Goal: Transaction & Acquisition: Purchase product/service

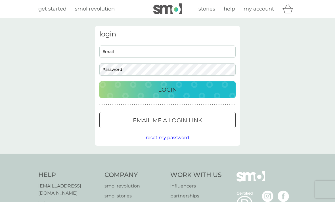
click at [143, 55] on input "Email" at bounding box center [167, 51] width 136 height 12
type input "tracybaskett205@gmail.com"
click at [168, 89] on button "Login" at bounding box center [167, 89] width 136 height 16
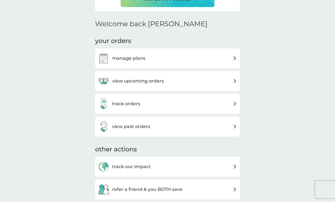
scroll to position [164, 0]
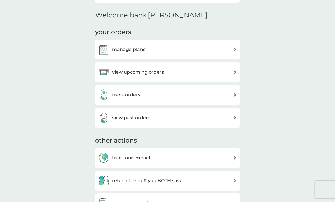
click at [233, 71] on img at bounding box center [235, 72] width 4 height 4
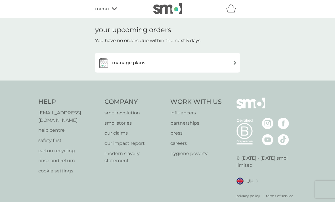
click at [232, 65] on div "manage plans" at bounding box center [167, 62] width 139 height 11
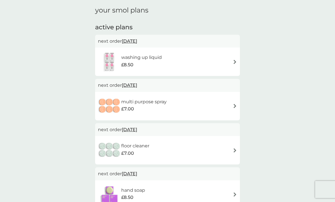
scroll to position [19, 0]
click at [237, 62] on img at bounding box center [235, 62] width 4 height 4
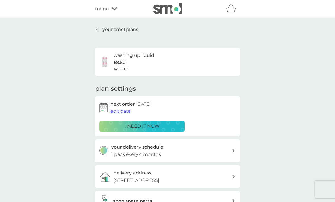
click at [170, 127] on div "i need it now" at bounding box center [142, 125] width 78 height 7
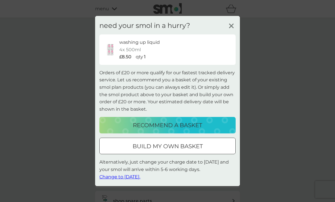
click at [135, 179] on span "Change to [DATE]." at bounding box center [119, 176] width 41 height 5
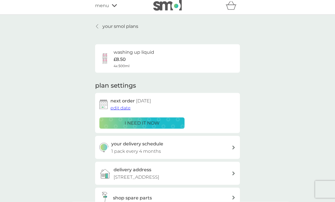
scroll to position [6, 0]
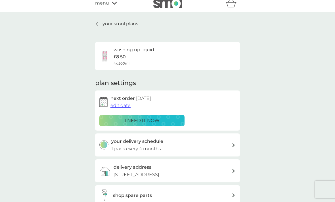
click at [234, 147] on div "your delivery schedule 1 pack every 4 months" at bounding box center [167, 144] width 145 height 23
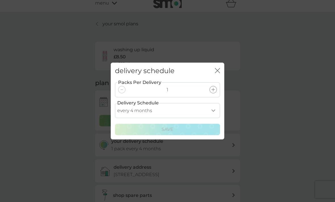
click at [212, 118] on select "every 1 month every 2 months every 3 months every 4 months every 5 months every…" at bounding box center [167, 110] width 105 height 15
select select "3"
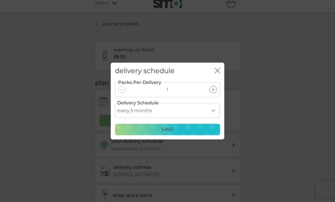
click at [186, 135] on button "Save" at bounding box center [167, 129] width 105 height 11
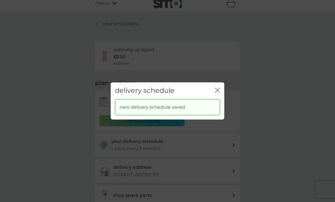
click at [215, 93] on icon "close" at bounding box center [217, 90] width 5 height 5
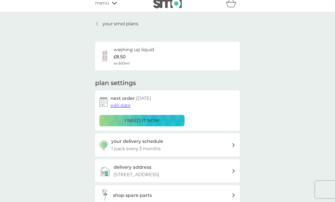
click at [298, 113] on div "your smol plans washing up liquid £8.50 4x 500ml plan settings next order [DATE…" at bounding box center [167, 130] width 335 height 236
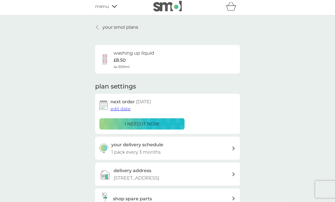
scroll to position [2, 0]
click at [119, 26] on p "your smol plans" at bounding box center [121, 27] width 36 height 7
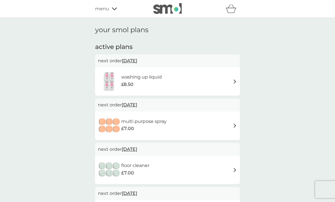
click at [107, 12] on span "menu" at bounding box center [102, 8] width 14 height 7
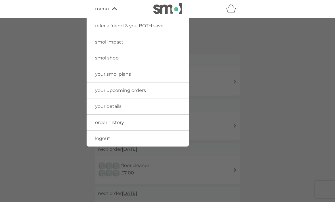
click at [283, 98] on div at bounding box center [167, 119] width 335 height 202
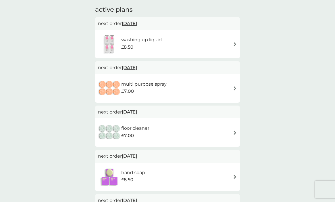
scroll to position [43, 0]
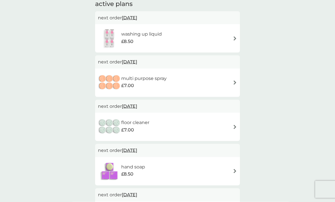
click at [230, 128] on div "floor cleaner £7.00" at bounding box center [167, 127] width 139 height 20
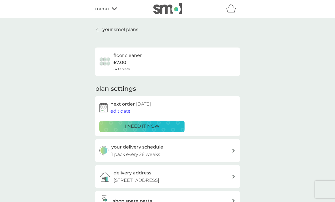
click at [236, 151] on div "your delivery schedule 1 pack every 26 weeks" at bounding box center [167, 150] width 145 height 23
select select "182"
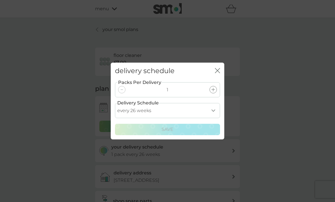
click at [215, 118] on select "every 1 week every 2 weeks every 3 weeks every 4 weeks every 5 weeks every 6 we…" at bounding box center [167, 110] width 105 height 15
click at [213, 79] on div "delivery schedule close" at bounding box center [168, 71] width 114 height 17
click at [217, 79] on div "delivery schedule close" at bounding box center [168, 71] width 114 height 17
click at [218, 73] on icon "close" at bounding box center [219, 70] width 2 height 5
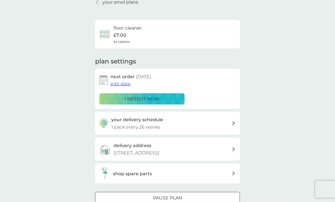
click at [179, 195] on p "Pause plan" at bounding box center [167, 197] width 29 height 7
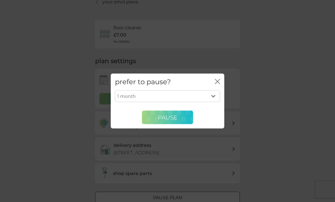
click at [176, 121] on span "Pause" at bounding box center [167, 117] width 19 height 7
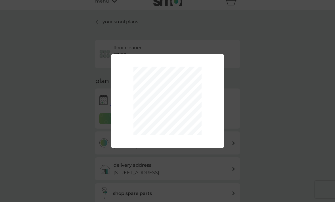
scroll to position [0, 0]
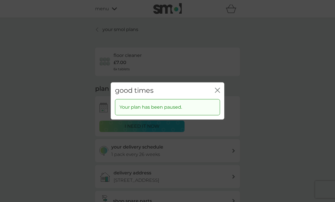
click at [217, 93] on icon "close" at bounding box center [217, 90] width 5 height 5
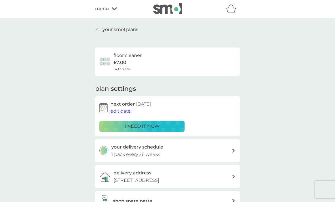
click at [98, 30] on icon at bounding box center [97, 29] width 2 height 5
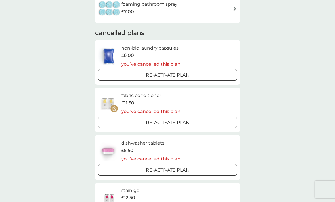
scroll to position [251, 0]
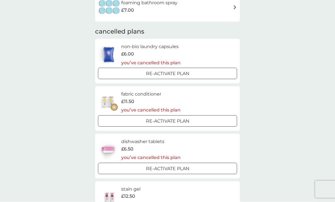
click at [203, 71] on div "Re-activate Plan" at bounding box center [167, 73] width 135 height 7
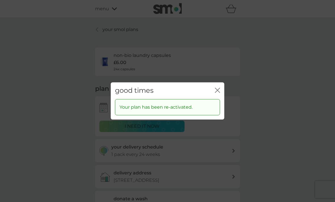
click at [220, 91] on icon "close" at bounding box center [217, 90] width 5 height 5
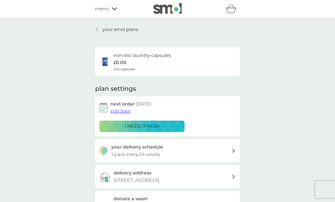
click at [186, 63] on div "non-bio laundry capsules £6.00 24x capsules" at bounding box center [167, 62] width 136 height 20
click at [128, 61] on div "non-bio laundry capsules £6.00 24x capsules" at bounding box center [142, 62] width 57 height 20
click at [127, 61] on div "non-bio laundry capsules £6.00 24x capsules" at bounding box center [142, 62] width 57 height 20
click at [123, 66] on span "24x capsules" at bounding box center [125, 68] width 22 height 5
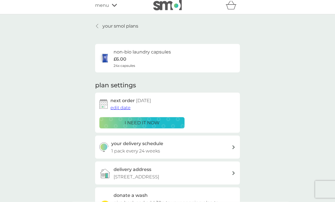
scroll to position [4, 0]
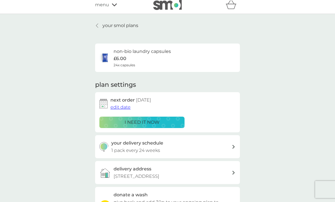
click at [99, 27] on div at bounding box center [97, 25] width 4 height 5
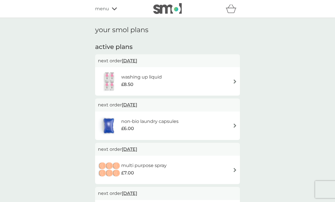
click at [103, 11] on span "menu" at bounding box center [102, 8] width 14 height 7
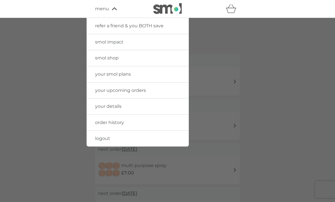
click at [143, 58] on link "smol shop" at bounding box center [138, 58] width 102 height 16
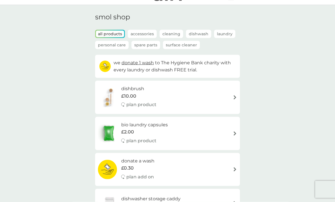
scroll to position [14, 0]
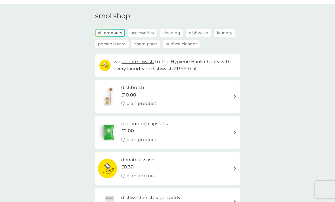
click at [223, 33] on p "Laundry" at bounding box center [224, 33] width 21 height 8
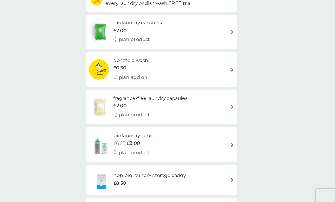
scroll to position [80, 0]
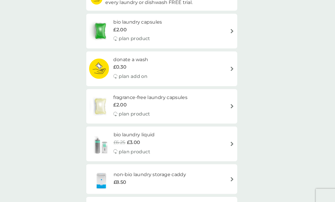
click at [233, 100] on img at bounding box center [235, 101] width 4 height 4
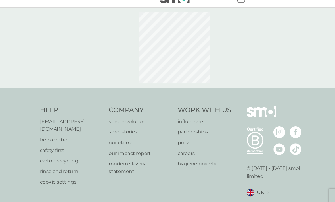
select select "42"
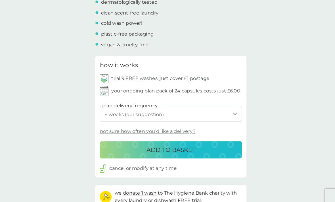
scroll to position [227, 0]
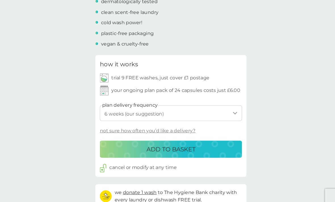
click at [206, 141] on div "ADD TO BASKET" at bounding box center [167, 142] width 125 height 9
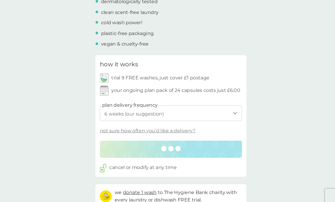
scroll to position [227, 0]
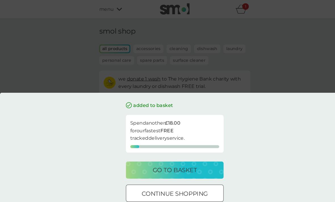
click at [191, 167] on div "go to basket" at bounding box center [167, 162] width 82 height 9
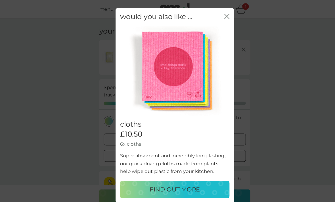
click at [219, 18] on icon "close" at bounding box center [217, 15] width 5 height 5
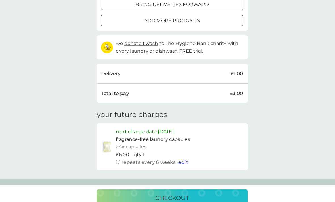
scroll to position [130, 0]
click at [166, 124] on p "next charge date [DATE]" at bounding box center [141, 125] width 55 height 7
click at [159, 126] on p "next charge date [DATE]" at bounding box center [141, 125] width 55 height 7
click at [176, 153] on span "edit" at bounding box center [178, 154] width 9 height 5
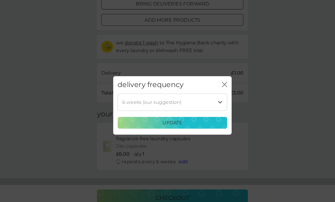
click at [213, 103] on select "1 week 2 weeks 3 weeks 4 weeks 5 weeks 6 weeks (our suggestion) 7 weeks 8 weeks…" at bounding box center [167, 98] width 105 height 16
select select "84"
click at [192, 121] on div "update" at bounding box center [168, 117] width 98 height 7
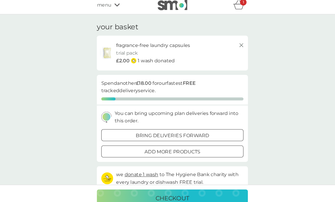
scroll to position [0, 0]
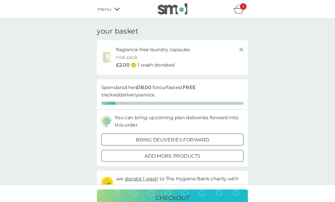
click at [233, 10] on icon "basket" at bounding box center [232, 10] width 10 height 5
click at [230, 10] on icon "basket" at bounding box center [231, 8] width 11 height 9
click at [227, 12] on icon "basket" at bounding box center [231, 8] width 11 height 9
click at [231, 12] on icon "basket" at bounding box center [231, 8] width 11 height 9
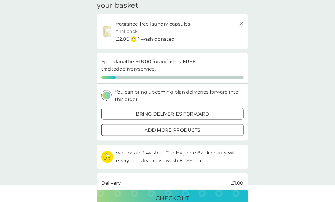
click at [180, 194] on p "checkout" at bounding box center [167, 189] width 32 height 9
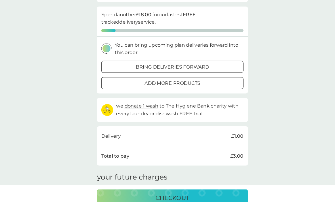
click at [170, 194] on p "checkout" at bounding box center [167, 189] width 32 height 9
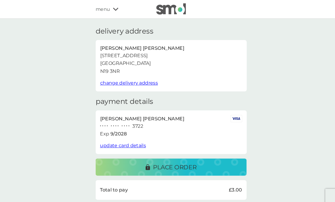
click at [106, 11] on div "menu" at bounding box center [119, 8] width 48 height 7
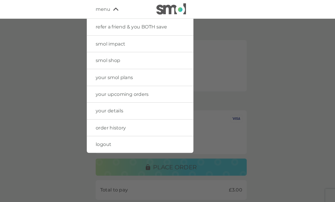
click at [135, 76] on link "your smol plans" at bounding box center [138, 74] width 102 height 16
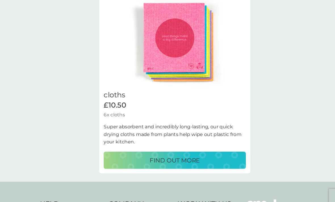
scroll to position [594, 0]
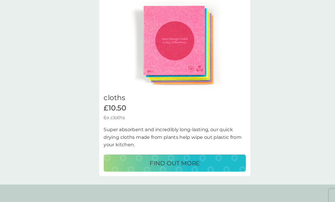
click at [186, 153] on p "FIND OUT MORE" at bounding box center [168, 155] width 48 height 9
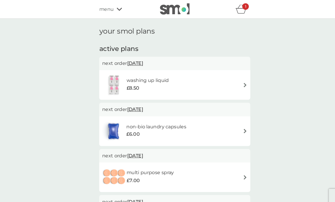
select select "91"
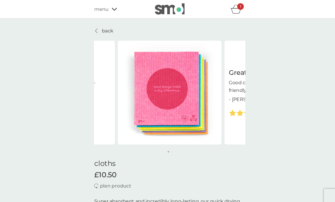
click at [95, 33] on link "back" at bounding box center [104, 29] width 18 height 7
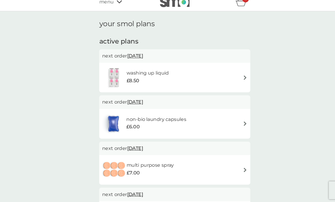
click at [233, 120] on div "non-bio laundry capsules £6.00" at bounding box center [167, 126] width 139 height 20
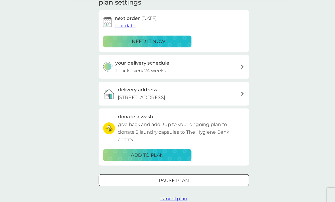
click at [180, 171] on p "Pause plan" at bounding box center [167, 173] width 29 height 7
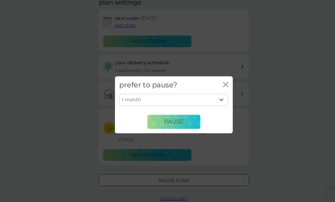
click at [213, 102] on select "1 month 2 months 3 months 4 months 5 months 6 months" at bounding box center [167, 96] width 105 height 12
click at [216, 85] on button "close" at bounding box center [217, 82] width 5 height 6
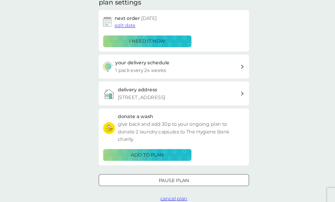
click at [172, 191] on span "cancel plan" at bounding box center [168, 190] width 26 height 5
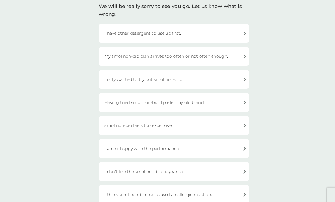
scroll to position [44, 0]
click at [234, 164] on div "I don't like the smol non-bio fragrance." at bounding box center [167, 165] width 145 height 18
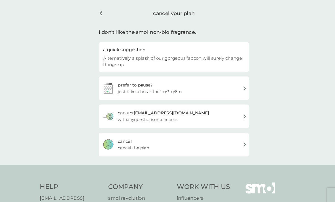
scroll to position [15, 0]
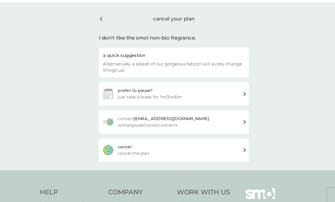
click at [132, 149] on span "cancel the plan" at bounding box center [129, 147] width 30 height 6
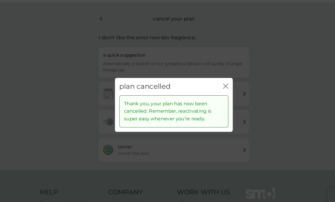
click at [217, 86] on icon "close" at bounding box center [217, 82] width 5 height 5
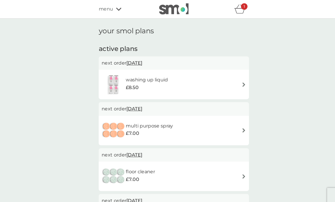
click at [116, 10] on icon at bounding box center [114, 8] width 5 height 3
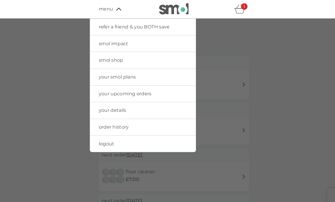
click at [132, 75] on link "your smol plans" at bounding box center [138, 74] width 102 height 16
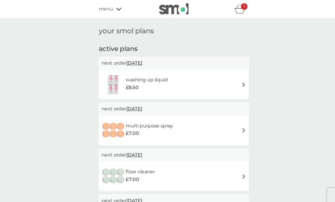
click at [111, 10] on div "menu" at bounding box center [119, 8] width 48 height 7
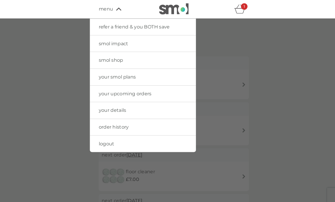
click at [121, 43] on span "smol impact" at bounding box center [109, 41] width 28 height 5
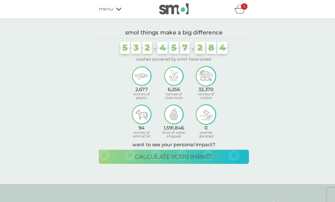
click at [113, 12] on div "menu" at bounding box center [119, 8] width 48 height 7
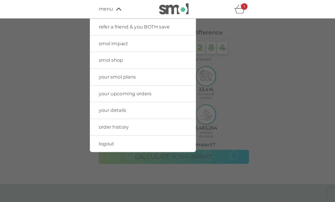
click at [145, 59] on link "smol shop" at bounding box center [138, 58] width 102 height 16
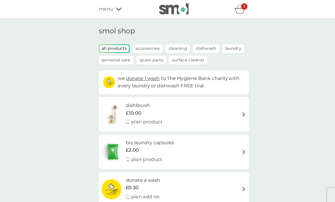
click at [228, 44] on p "Laundry" at bounding box center [224, 47] width 21 height 8
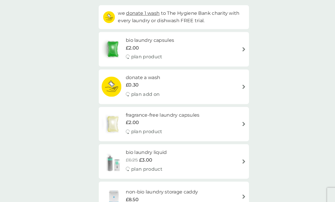
scroll to position [63, 0]
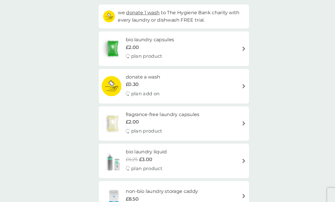
click at [235, 119] on img at bounding box center [235, 119] width 4 height 4
select select "42"
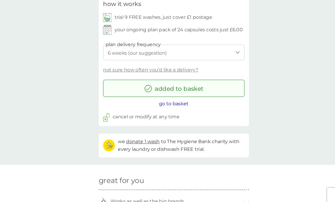
scroll to position [285, 0]
click at [174, 99] on span "go to basket" at bounding box center [167, 99] width 29 height 5
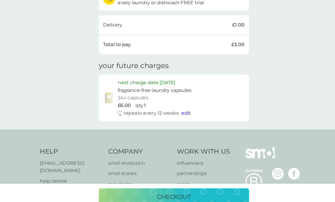
click at [175, 194] on p "checkout" at bounding box center [167, 189] width 32 height 9
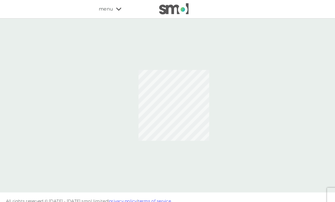
scroll to position [8, 0]
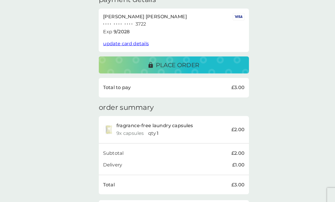
click at [187, 62] on p "place order" at bounding box center [171, 62] width 42 height 9
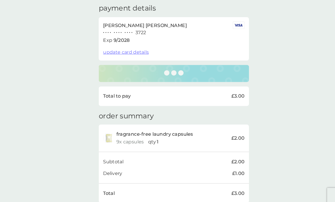
scroll to position [88, 0]
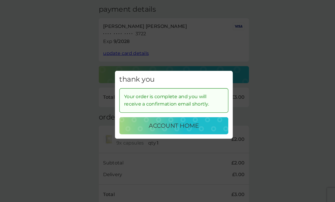
click at [178, 126] on p "account home" at bounding box center [168, 121] width 48 height 9
